Goal: Task Accomplishment & Management: Use online tool/utility

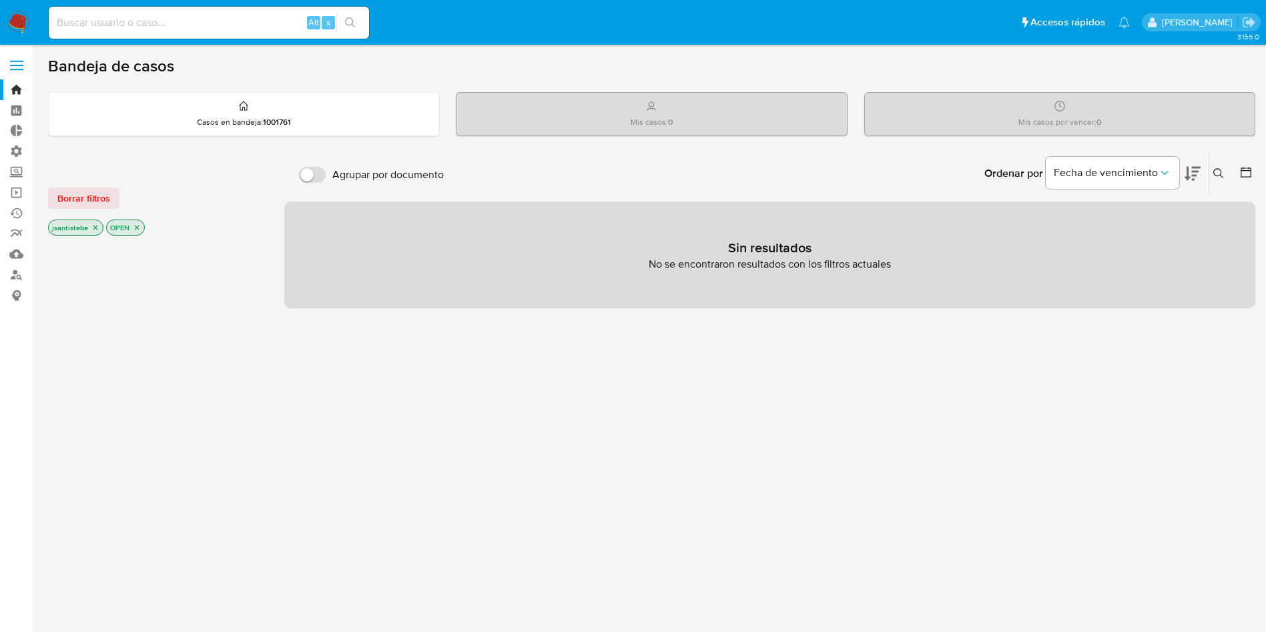
click at [9, 72] on label at bounding box center [16, 65] width 33 height 28
click at [0, 0] on input "checkbox" at bounding box center [0, 0] width 0 height 0
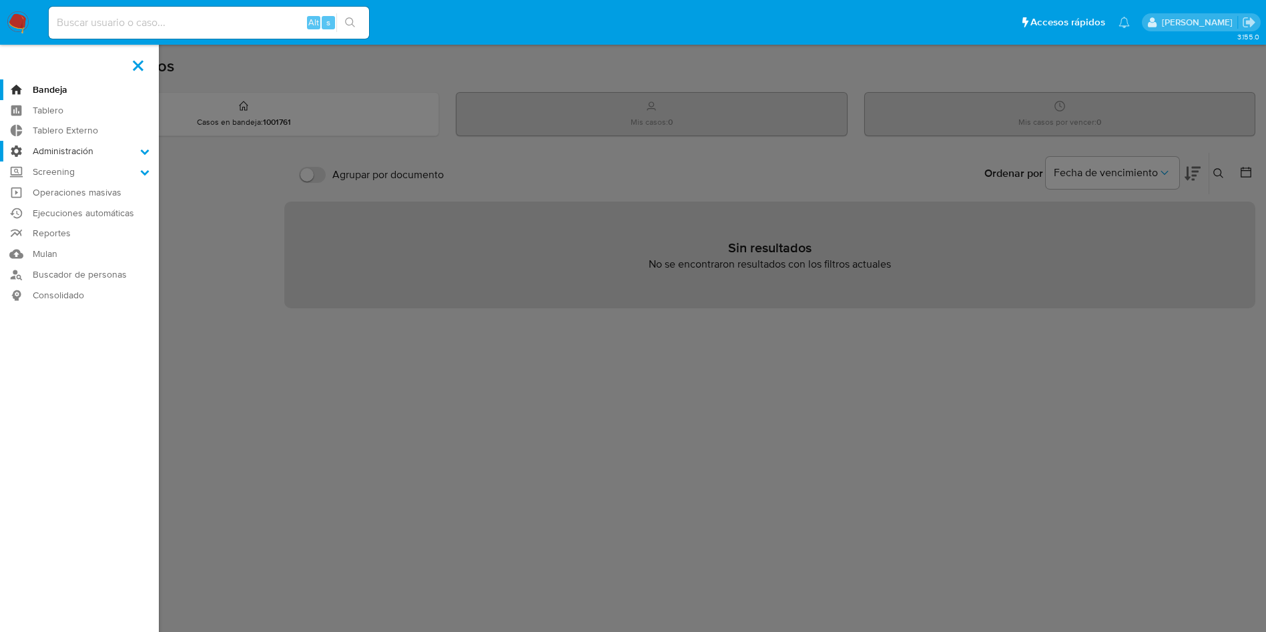
click at [58, 151] on label "Administración" at bounding box center [79, 151] width 159 height 21
click at [0, 0] on input "Administración" at bounding box center [0, 0] width 0 height 0
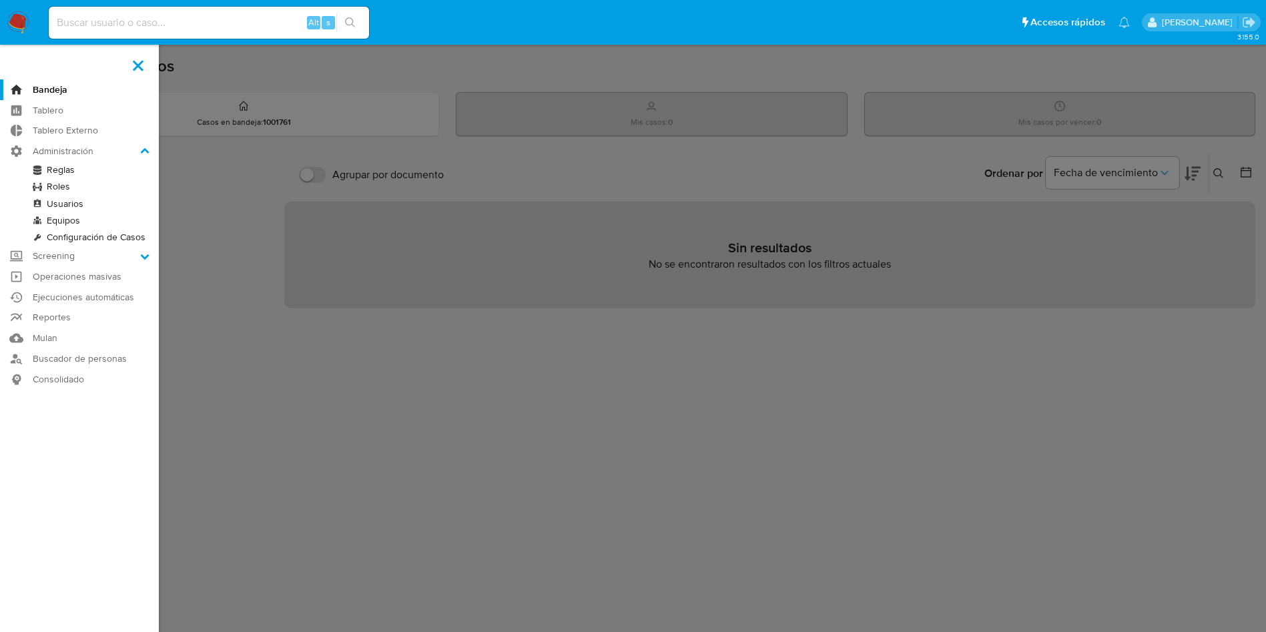
click at [59, 173] on link "Reglas" at bounding box center [79, 169] width 159 height 17
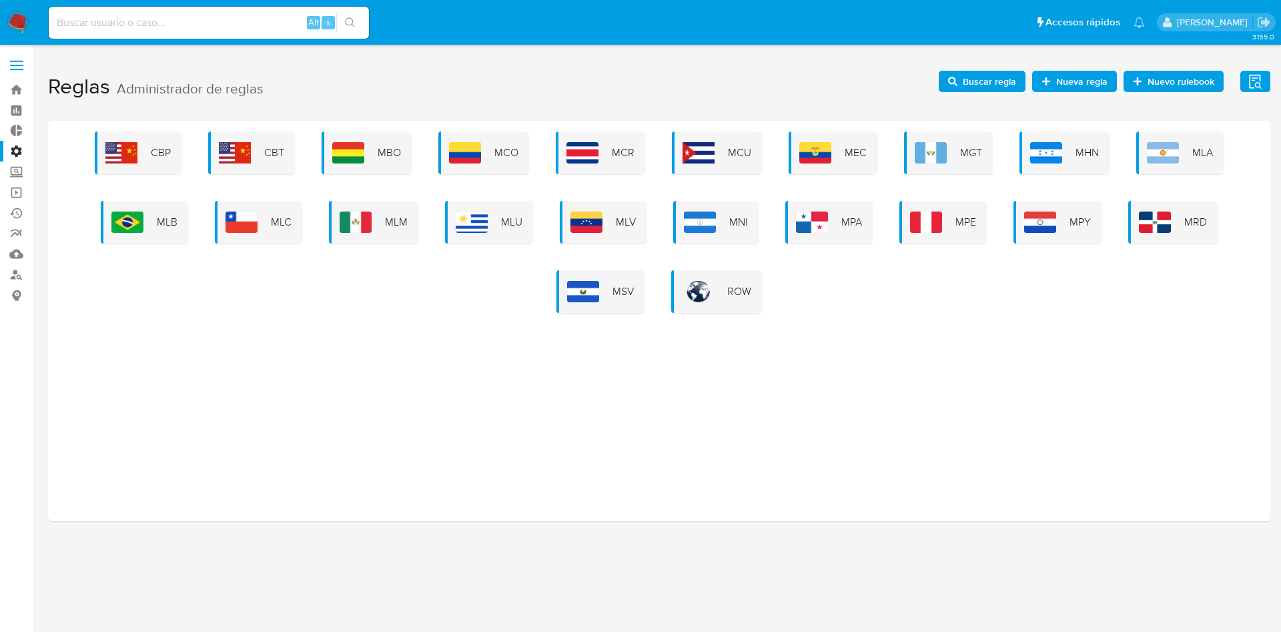
click at [169, 228] on span "MLB" at bounding box center [167, 222] width 21 height 15
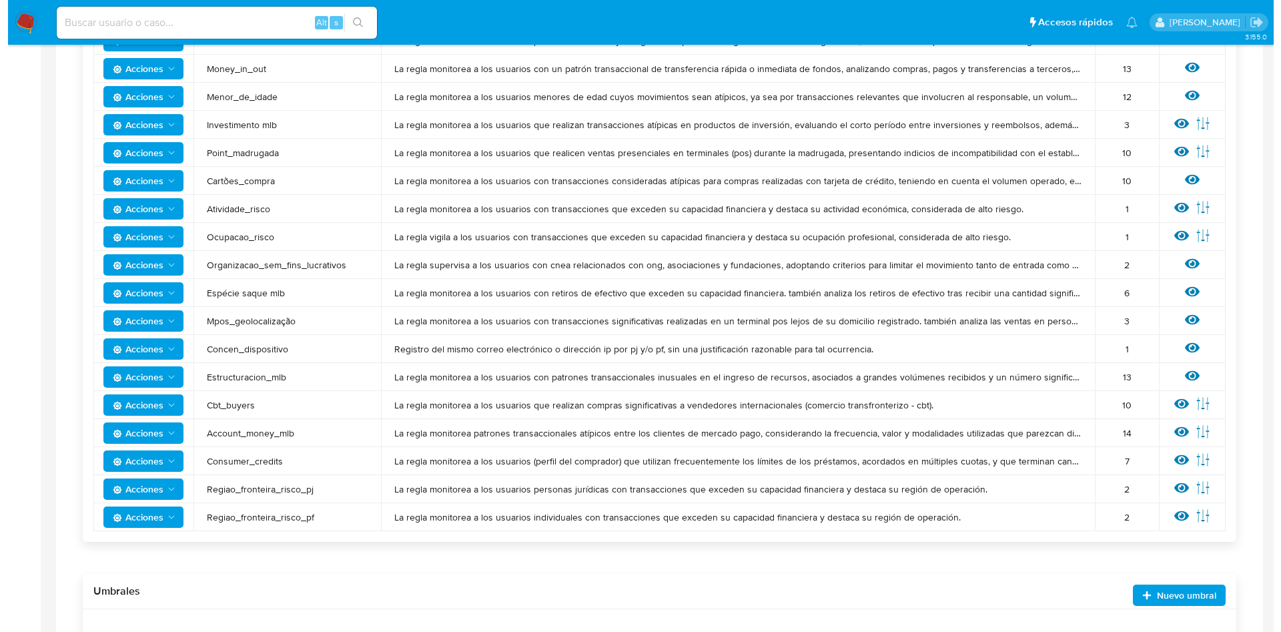
scroll to position [774, 0]
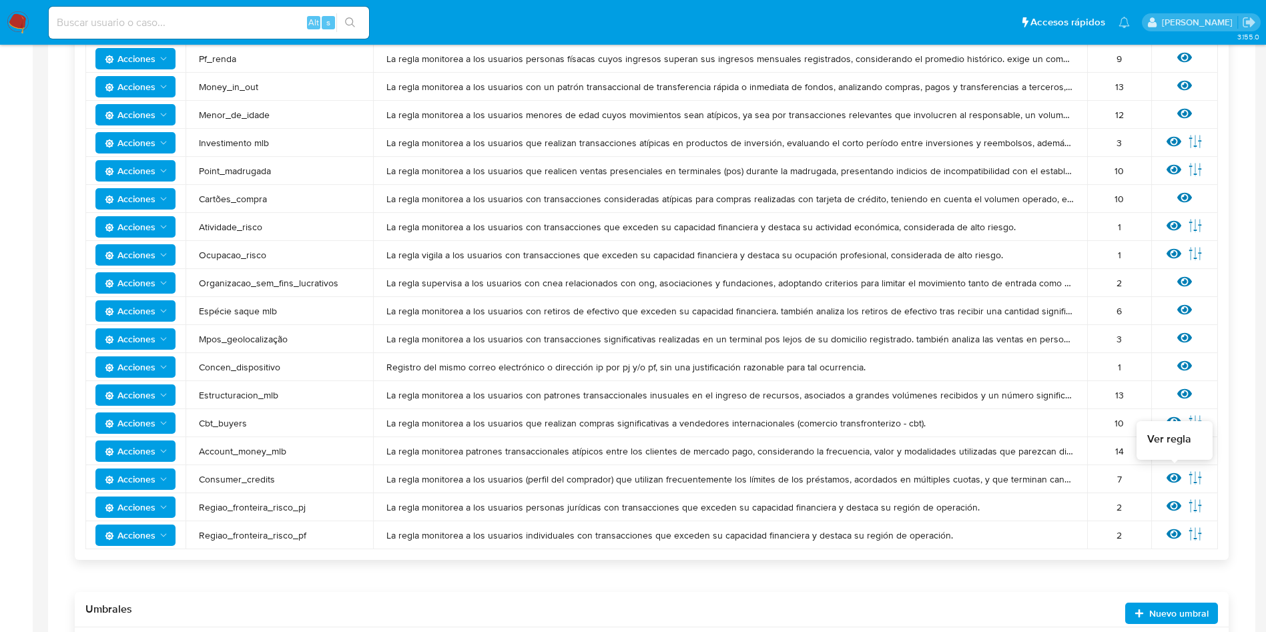
click at [1176, 481] on icon at bounding box center [1173, 478] width 15 height 10
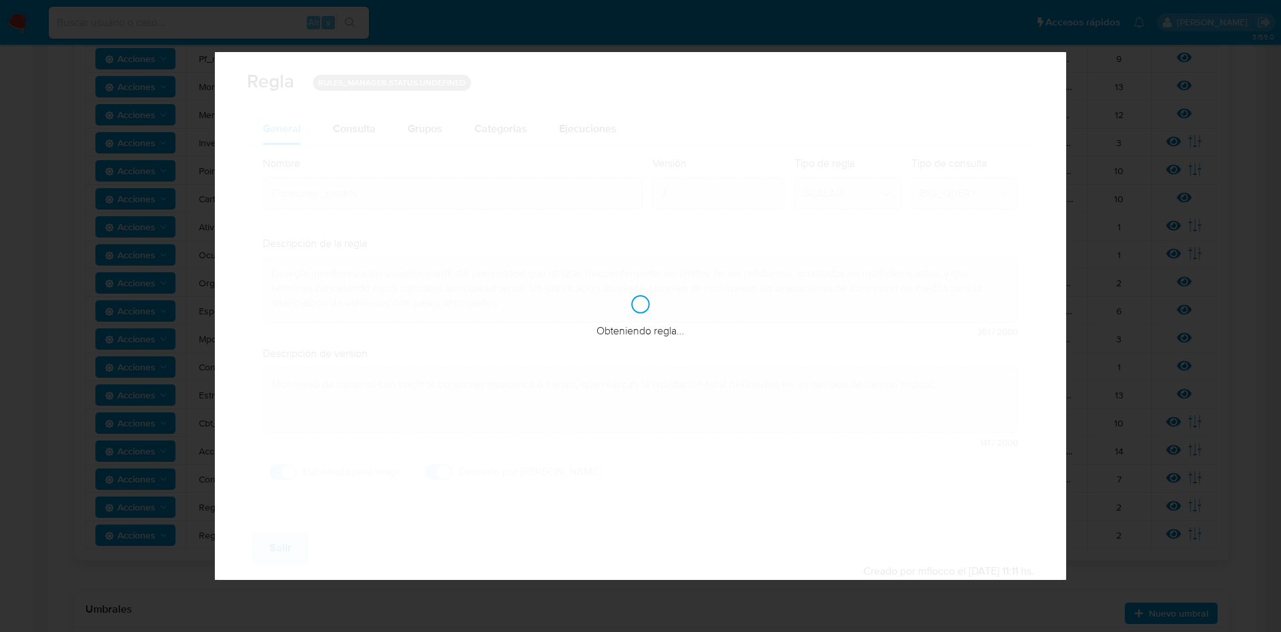
checkbox input "true"
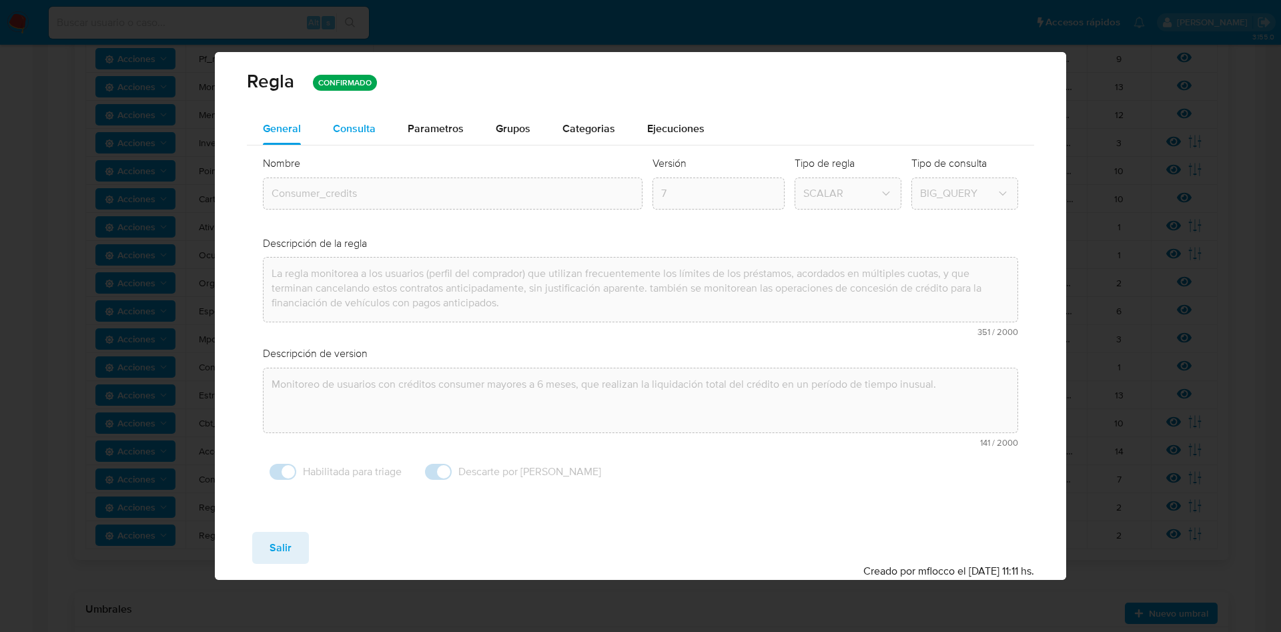
click at [351, 130] on span "Consulta" at bounding box center [354, 128] width 43 height 15
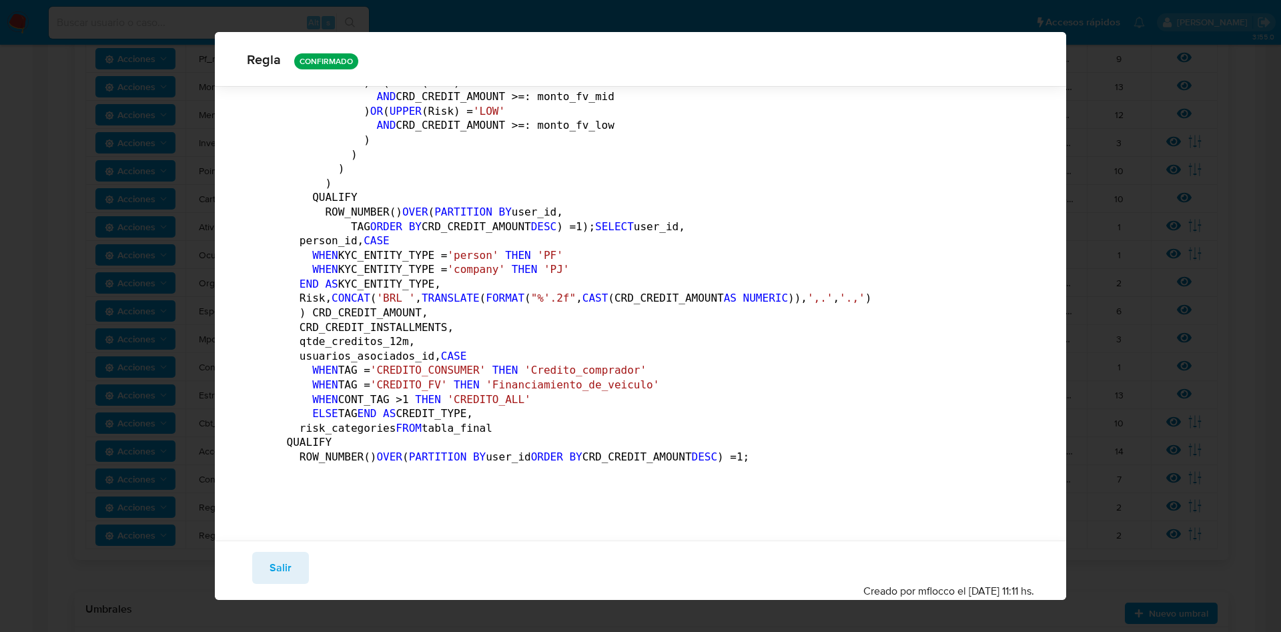
scroll to position [4197, 0]
click at [293, 575] on button "Salir" at bounding box center [280, 568] width 57 height 32
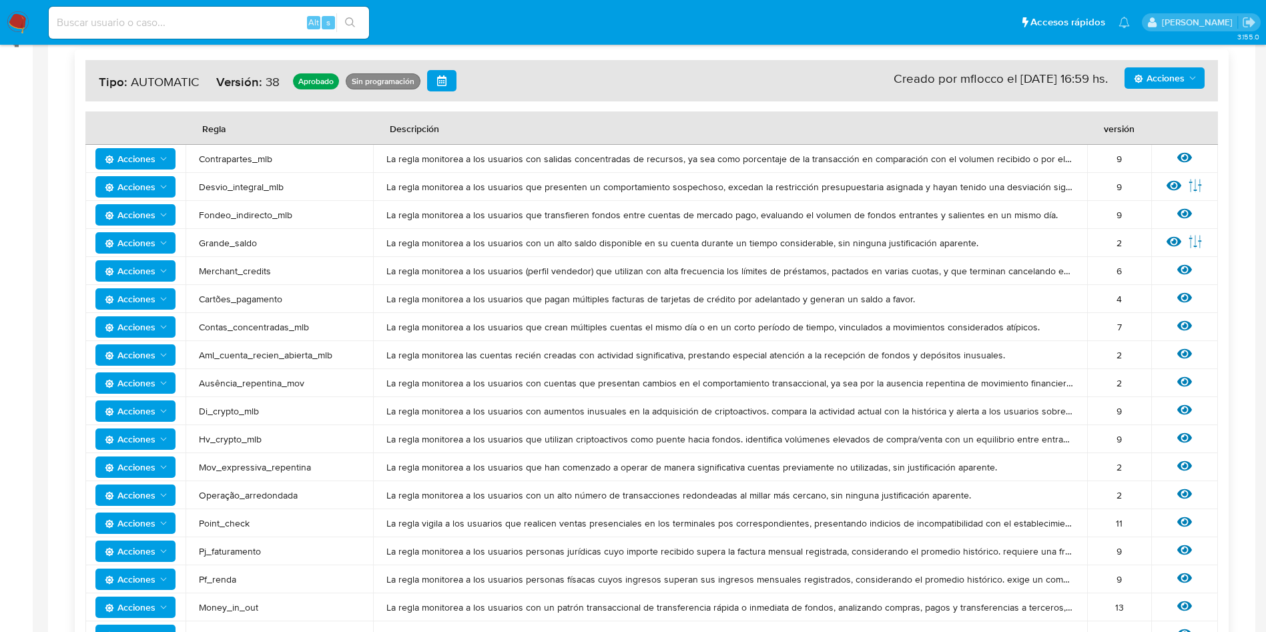
scroll to position [0, 0]
